Goal: Task Accomplishment & Management: Manage account settings

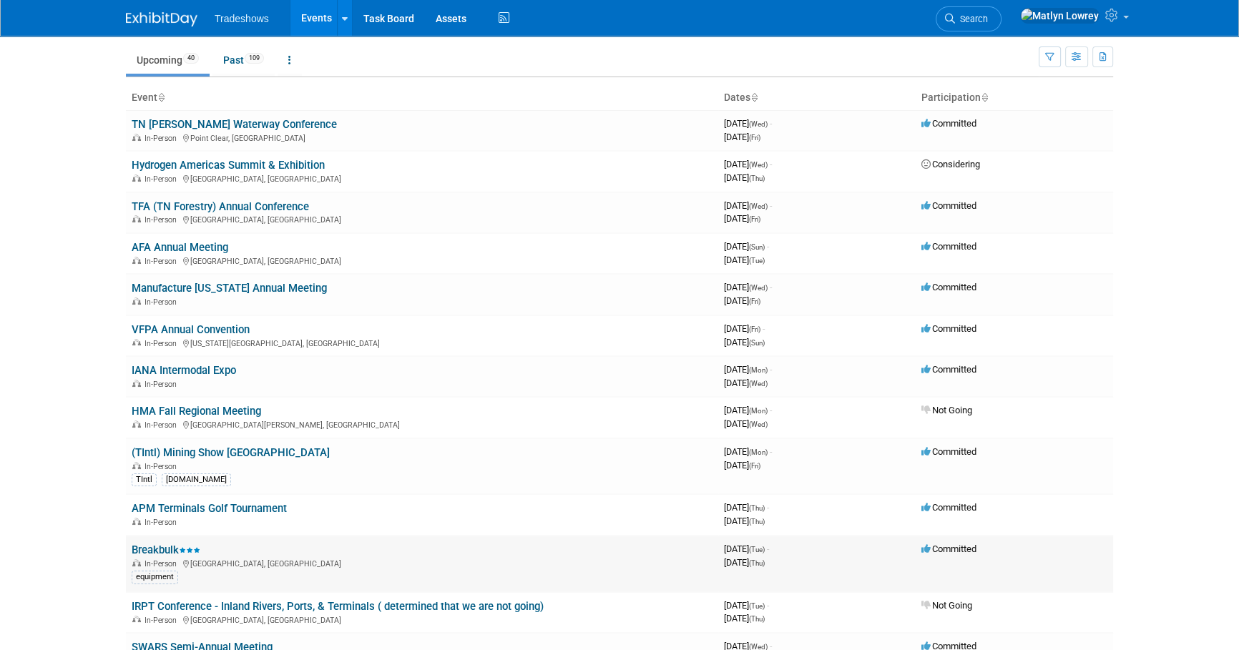
scroll to position [129, 0]
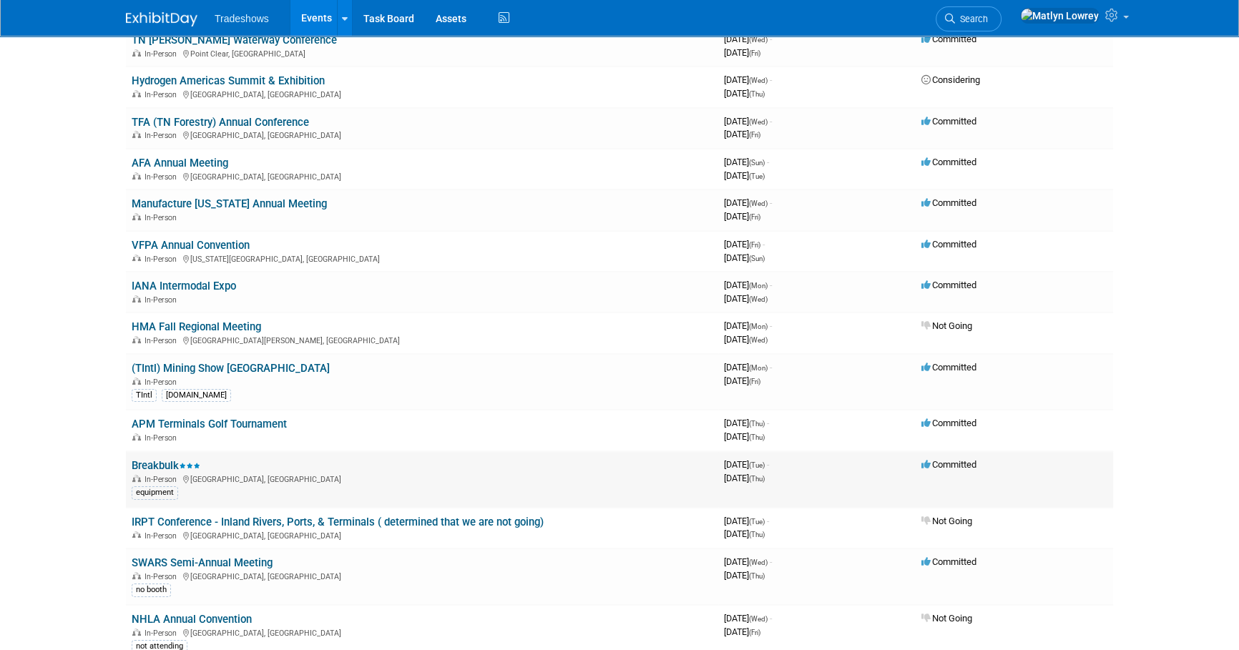
click at [164, 460] on link "Breakbulk" at bounding box center [166, 465] width 69 height 13
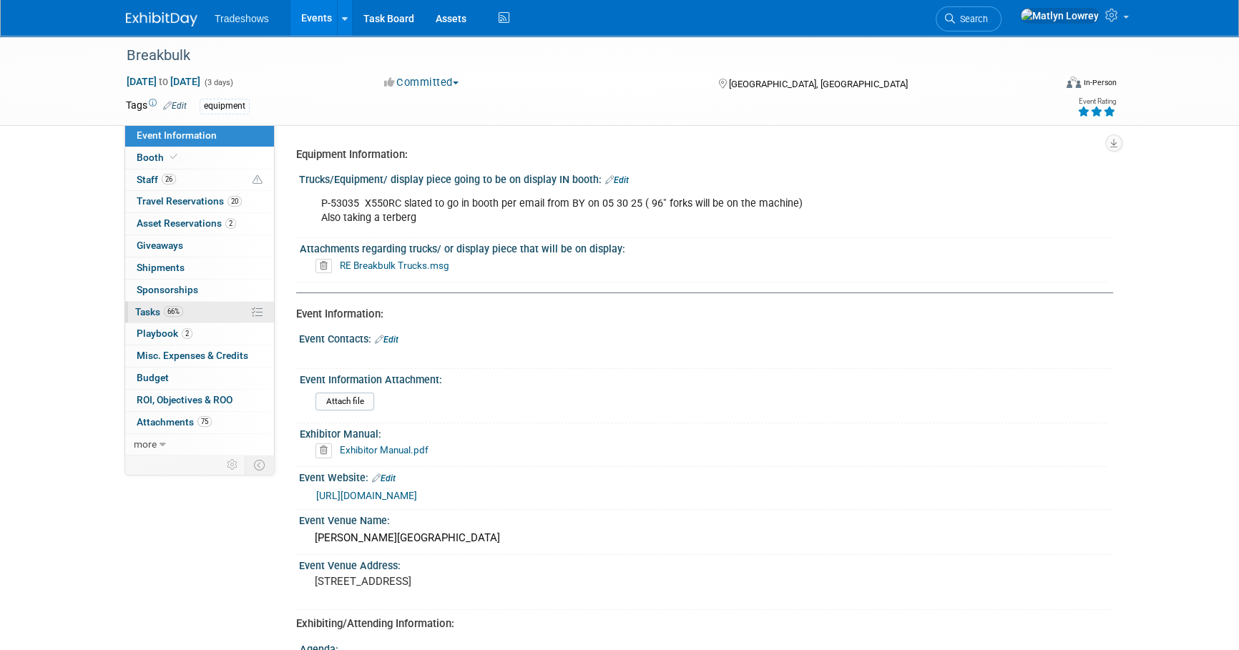
click at [171, 304] on link "66% Tasks 66%" at bounding box center [199, 312] width 149 height 21
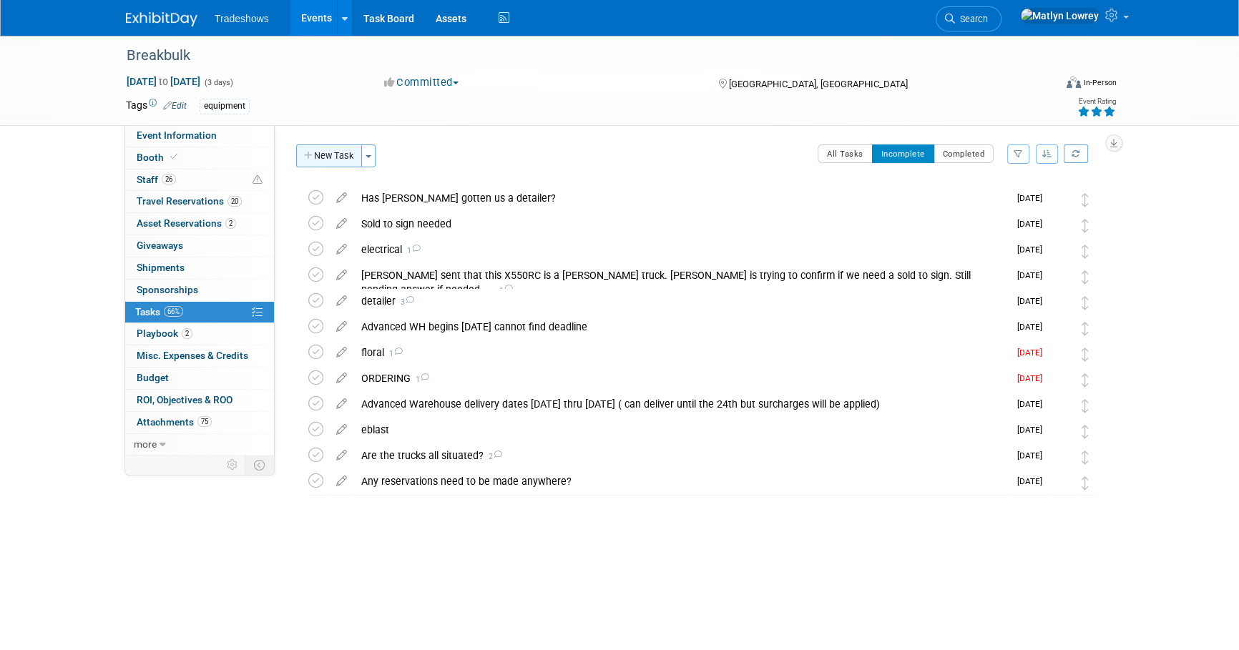
click at [328, 150] on button "New Task" at bounding box center [329, 155] width 66 height 23
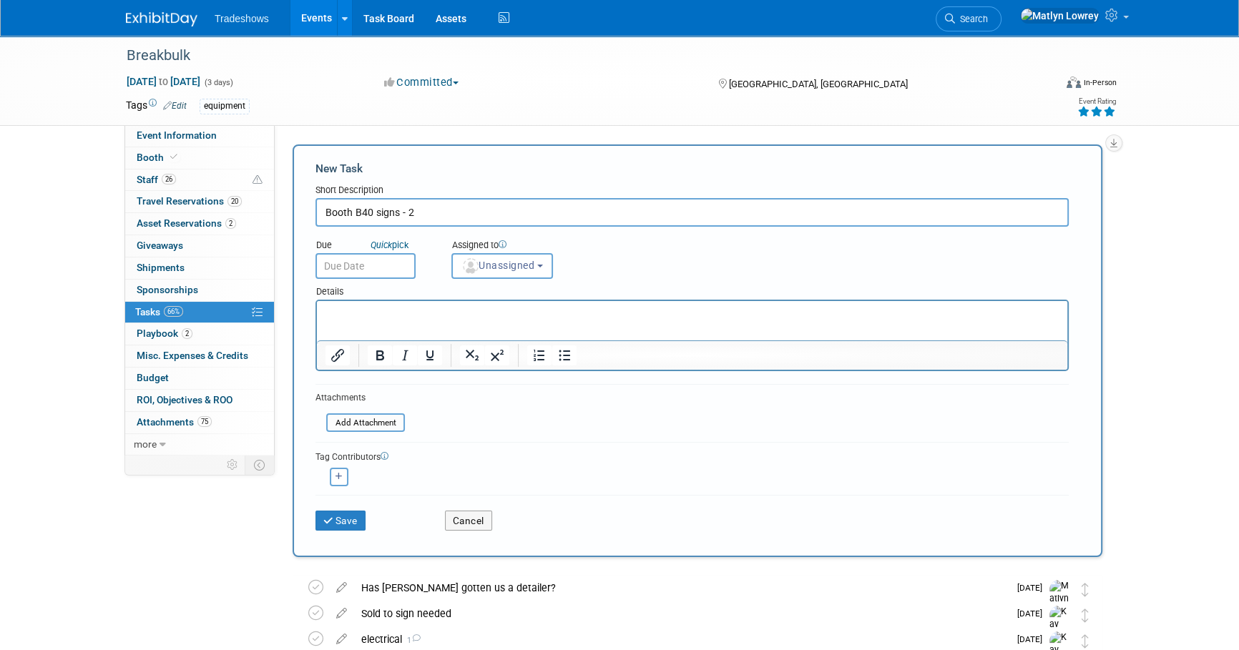
type input "Booth B40 signs - 2"
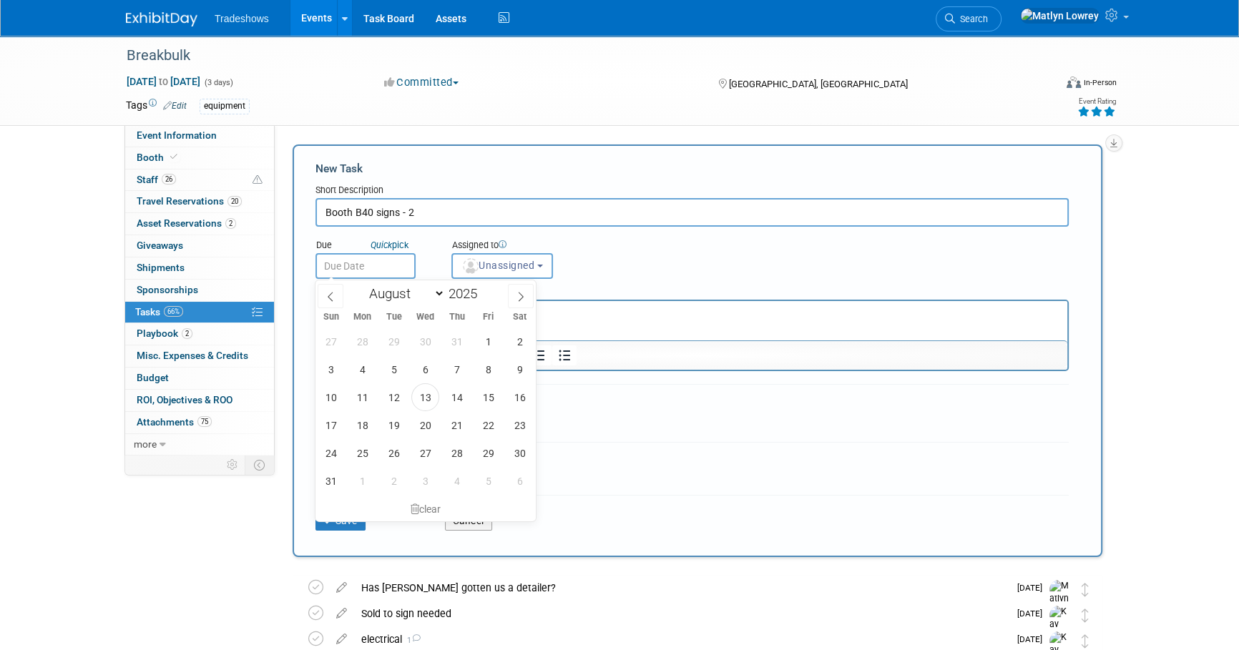
click at [360, 267] on input "text" at bounding box center [365, 266] width 100 height 26
click at [486, 432] on span "22" at bounding box center [488, 425] width 28 height 28
type input "Aug 22, 2025"
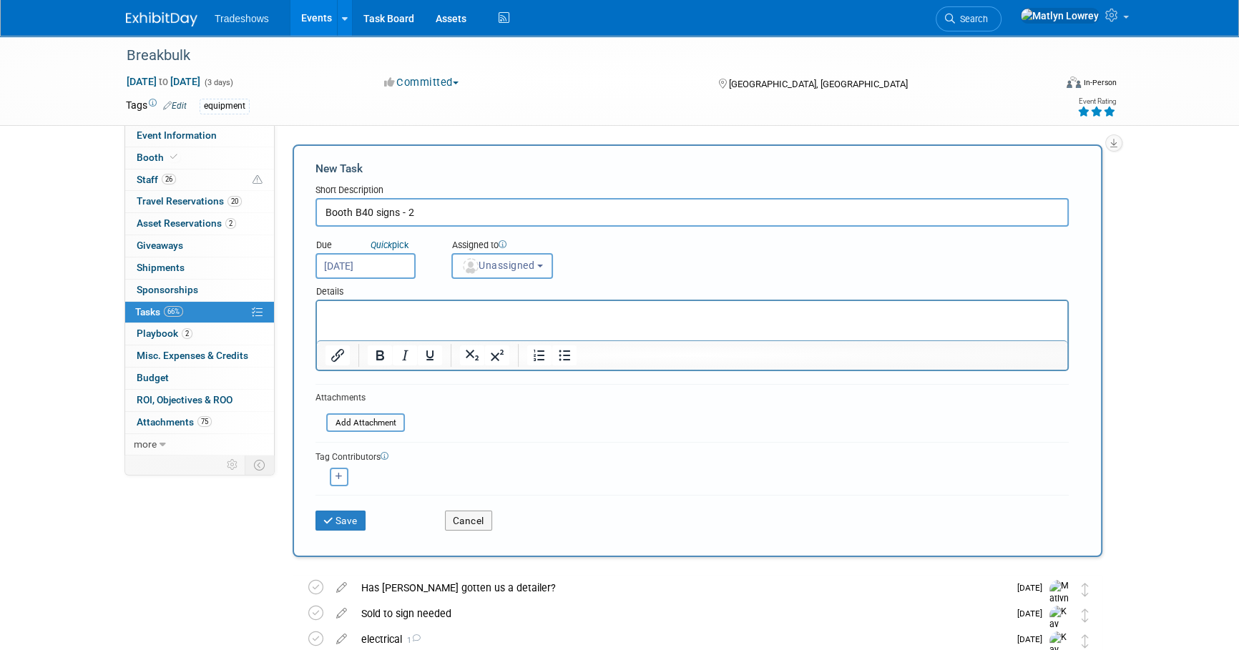
click at [479, 274] on button "Unassigned" at bounding box center [502, 266] width 102 height 26
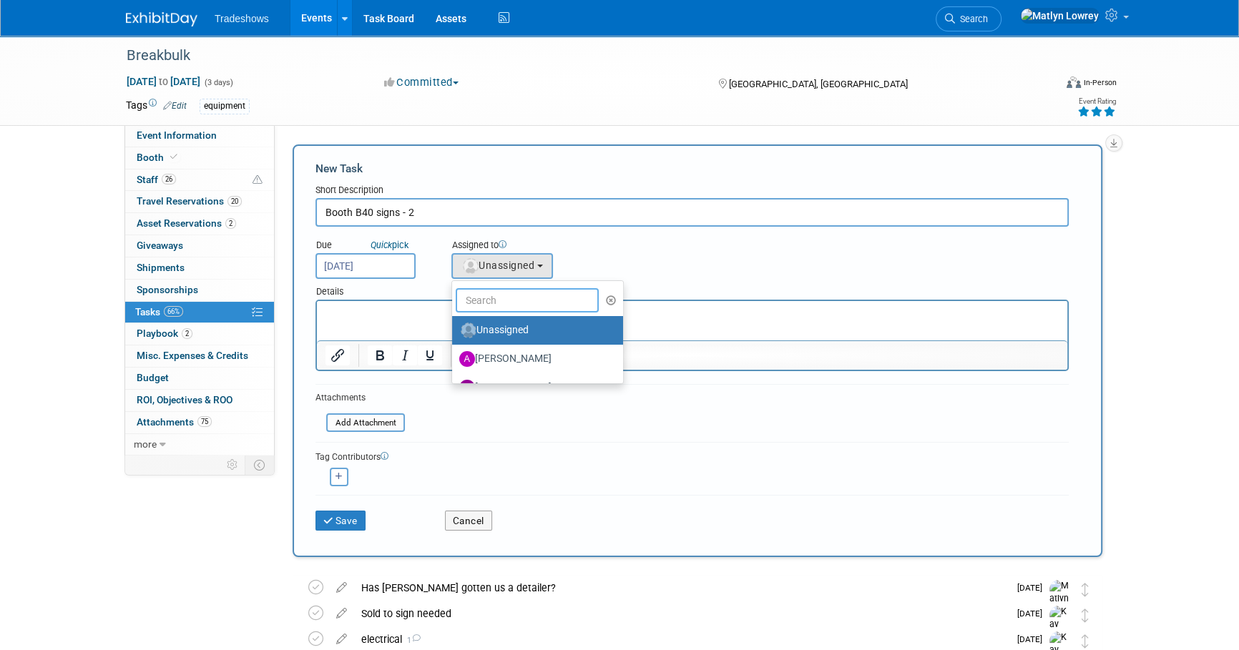
click at [473, 294] on input "text" at bounding box center [527, 300] width 143 height 24
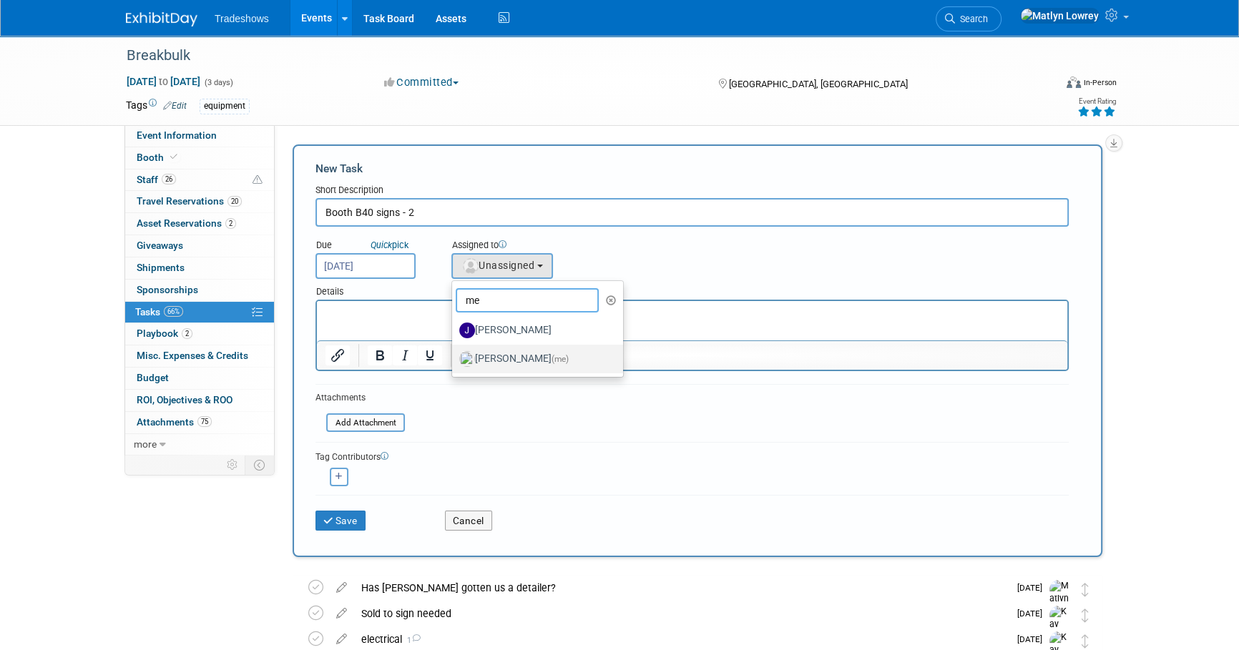
type input "me"
click at [496, 363] on label "Matlyn Lowrey (me)" at bounding box center [533, 359] width 149 height 23
click at [454, 362] on input "Matlyn Lowrey (me)" at bounding box center [449, 357] width 9 height 9
select select "53a61db3-ae1f-4f8e-85ed-74f10af30436"
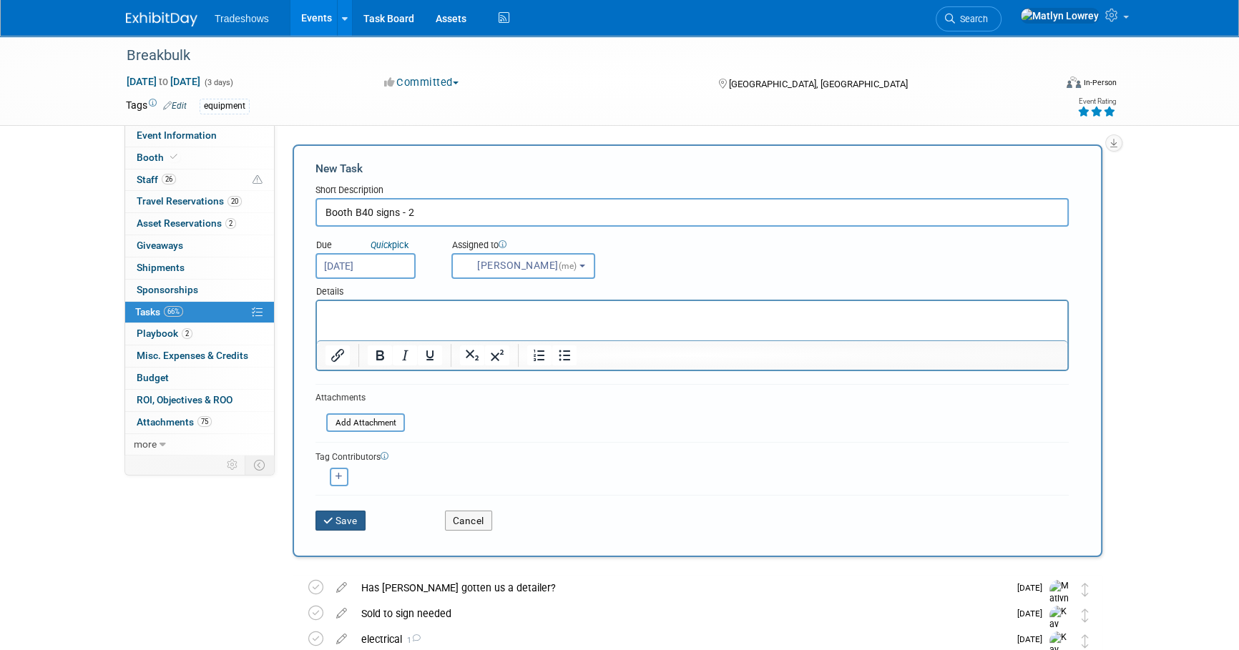
click at [343, 524] on button "Save" at bounding box center [340, 521] width 50 height 20
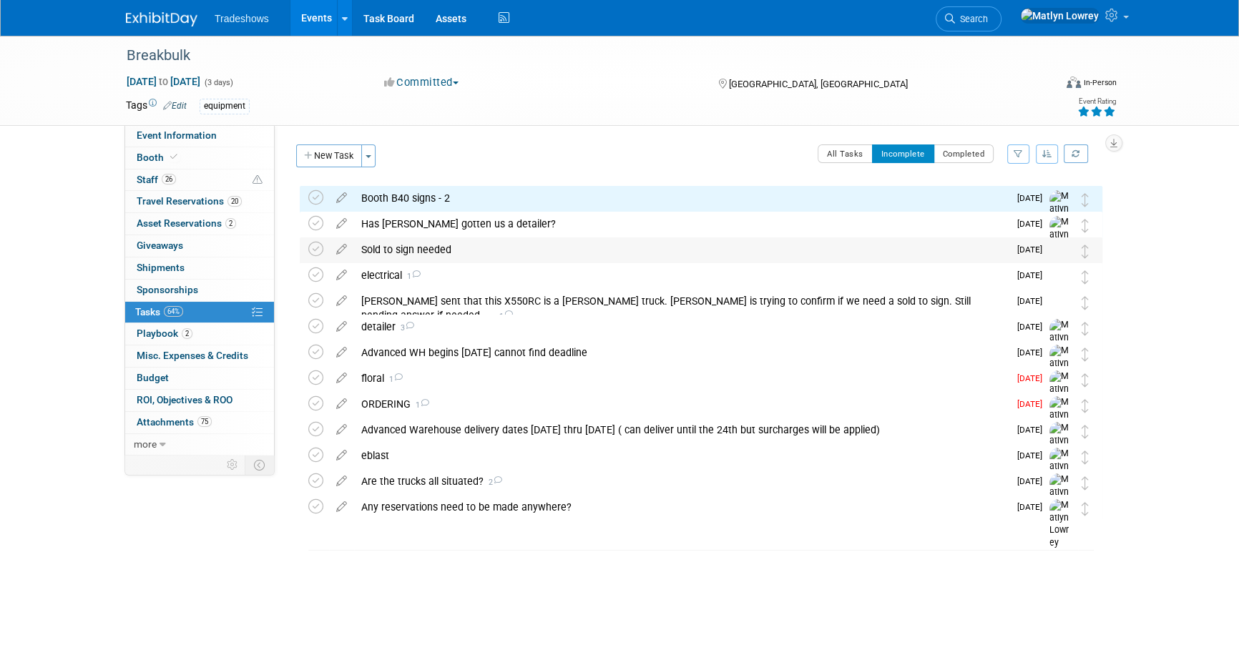
click at [448, 241] on div "Sold to sign needed" at bounding box center [681, 249] width 654 height 24
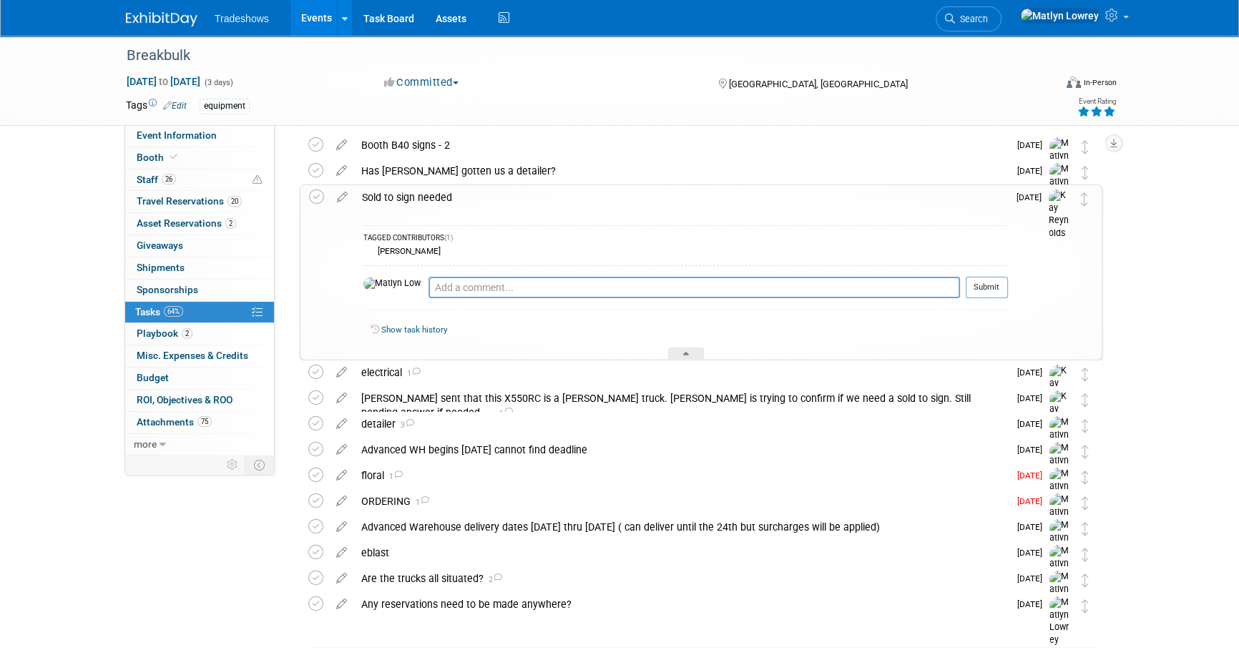
scroll to position [107, 0]
